Goal: Transaction & Acquisition: Download file/media

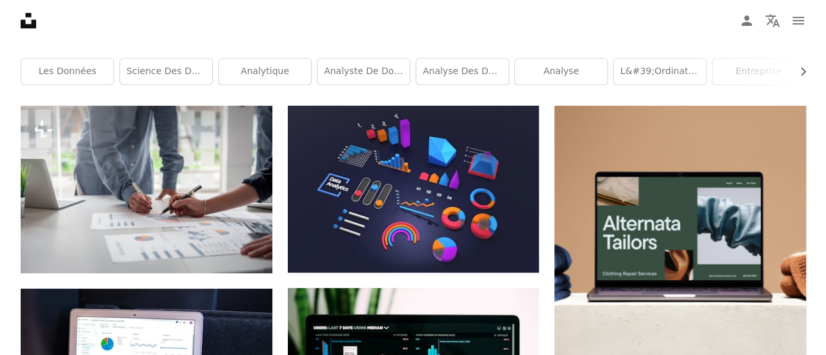
scroll to position [250, 0]
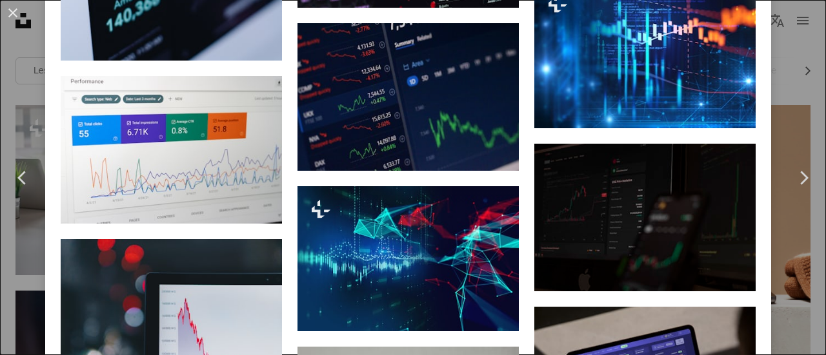
scroll to position [2816, 0]
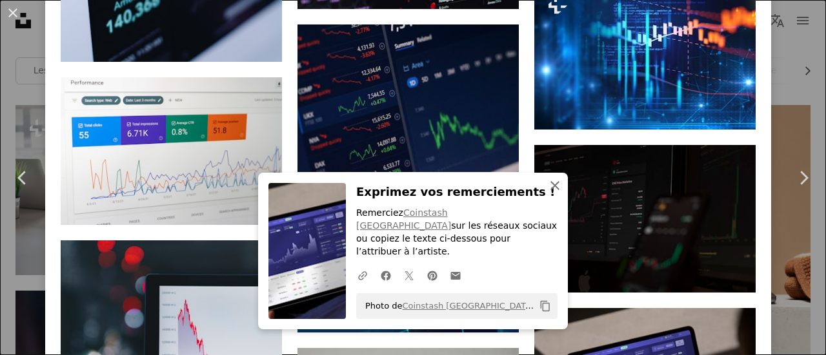
click at [551, 194] on icon "An X shape" at bounding box center [554, 185] width 15 height 15
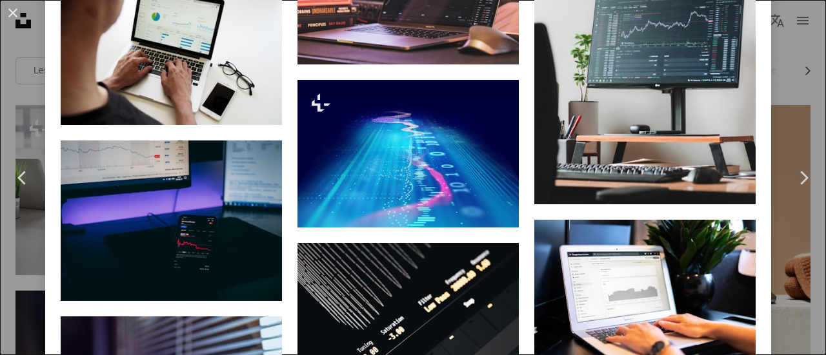
scroll to position [5575, 0]
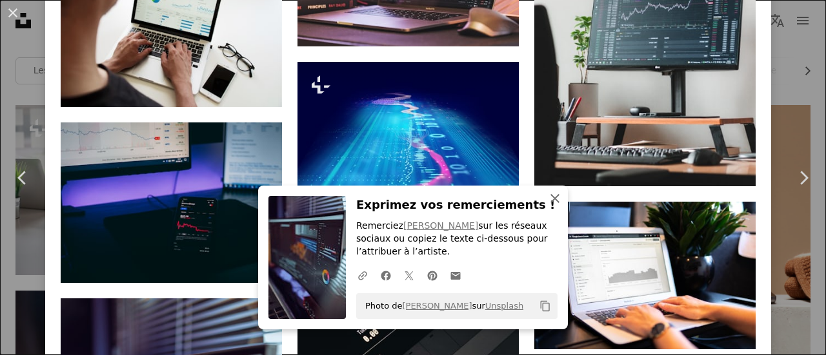
click at [550, 203] on icon "button" at bounding box center [554, 198] width 9 height 9
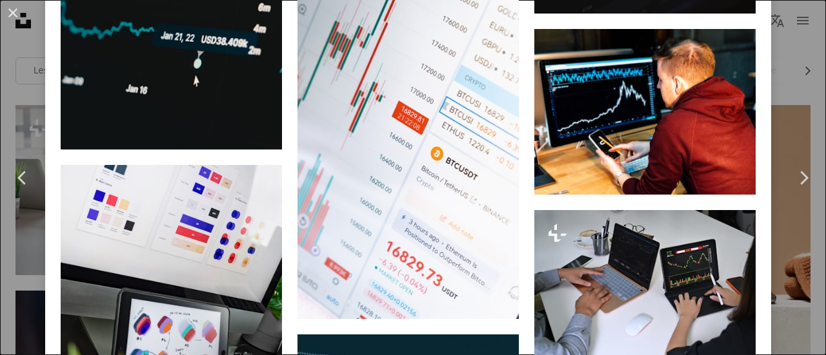
scroll to position [7817, 0]
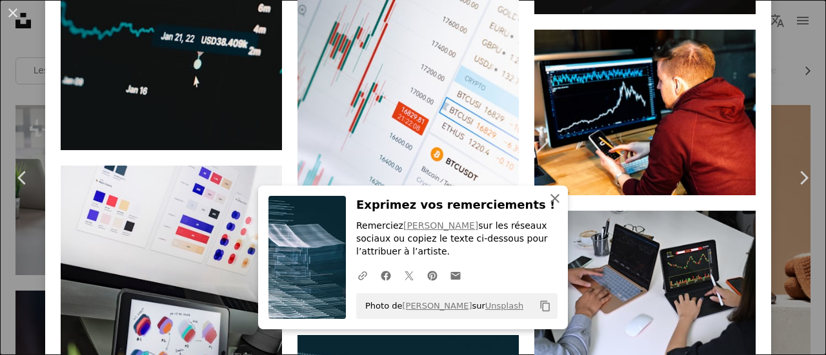
click at [550, 197] on icon "An X shape" at bounding box center [554, 198] width 15 height 15
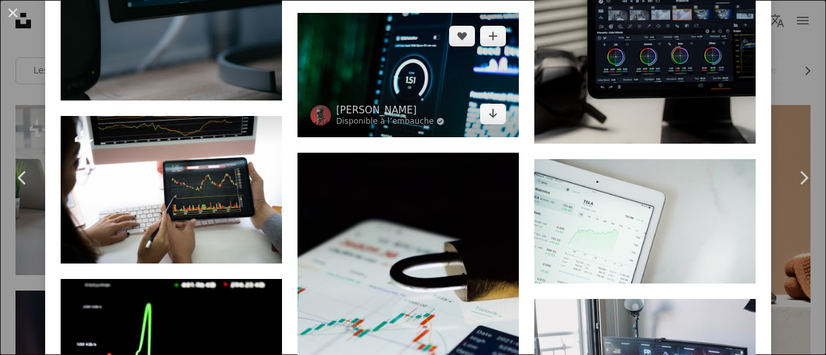
scroll to position [8650, 0]
